Goal: Information Seeking & Learning: Check status

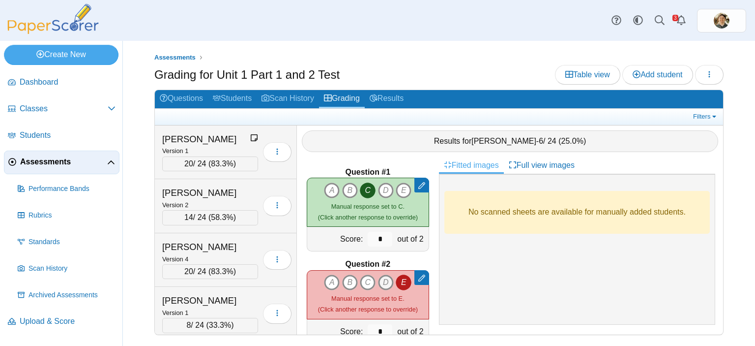
scroll to position [3499, 0]
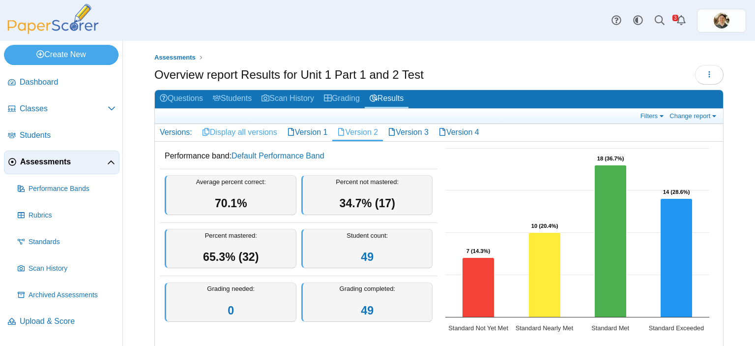
click at [246, 131] on link "Display all versions" at bounding box center [239, 132] width 85 height 17
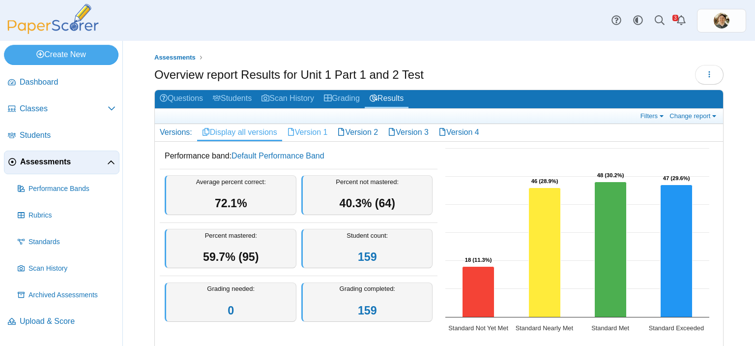
click at [310, 132] on link "Version 1" at bounding box center [307, 132] width 51 height 17
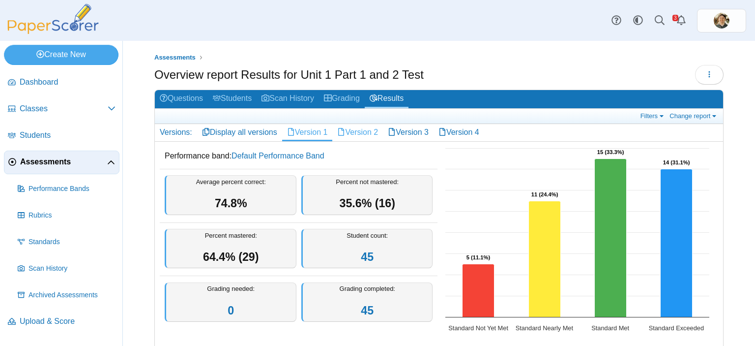
click at [376, 133] on link "Version 2" at bounding box center [357, 132] width 51 height 17
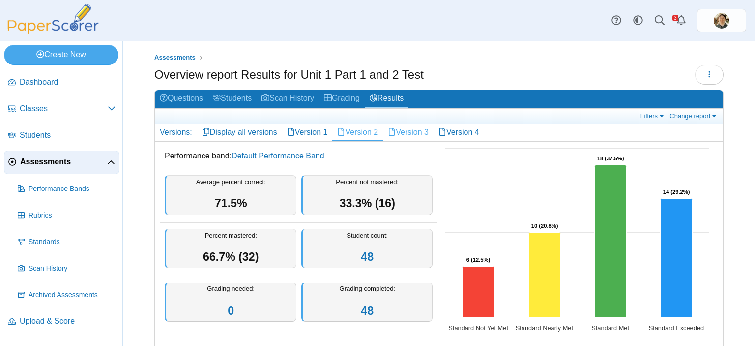
click at [425, 133] on link "Version 3" at bounding box center [408, 132] width 51 height 17
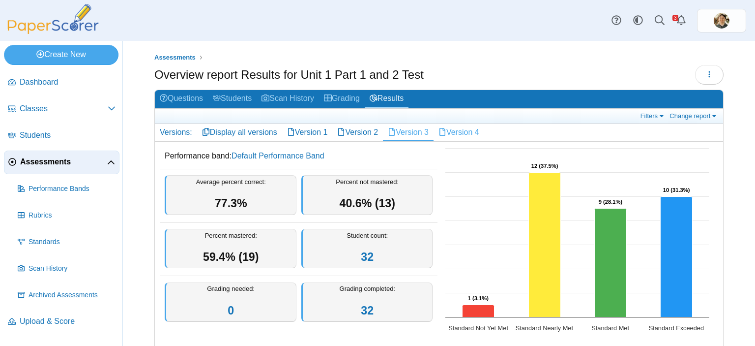
click at [455, 129] on link "Version 4" at bounding box center [459, 132] width 51 height 17
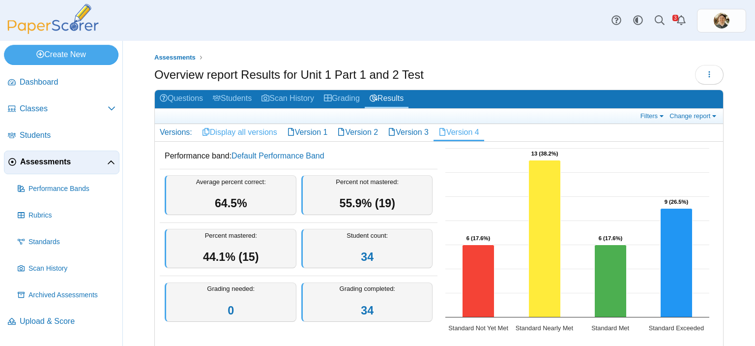
click at [262, 131] on link "Display all versions" at bounding box center [239, 132] width 85 height 17
